Goal: Check status

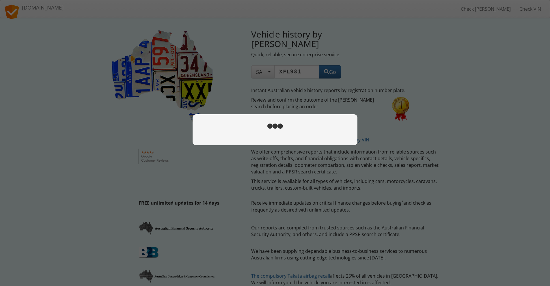
type input "xfl981"
type input "s261tgk"
